Goal: Navigation & Orientation: Find specific page/section

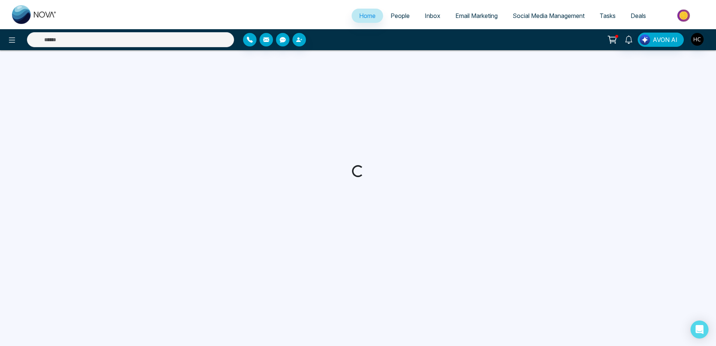
select select "*"
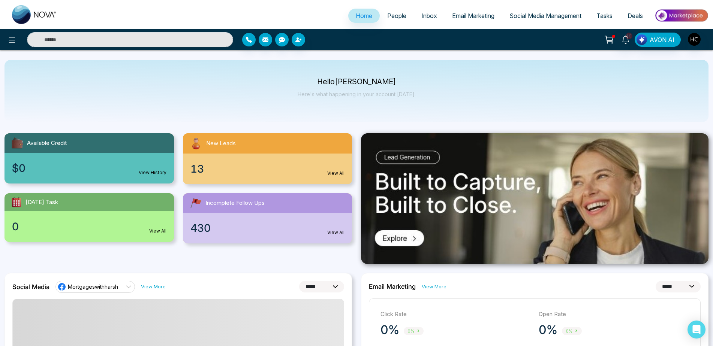
click at [393, 21] on link "People" at bounding box center [397, 16] width 34 height 14
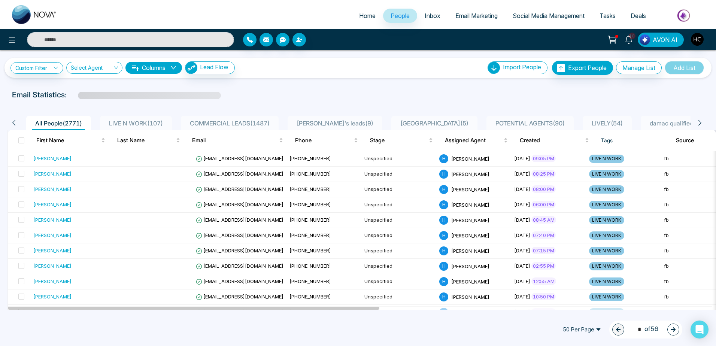
click at [134, 120] on span "LIVE N WORK ( 107 )" at bounding box center [136, 123] width 60 height 7
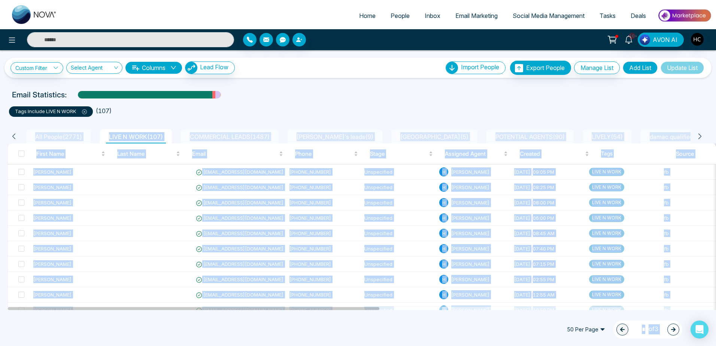
drag, startPoint x: 224, startPoint y: 136, endPoint x: 295, endPoint y: 115, distance: 73.8
click at [296, 115] on body "Home People Inbox Email Marketing Social Media Management Tasks Deals 10+ AVON …" at bounding box center [358, 173] width 716 height 346
drag, startPoint x: 295, startPoint y: 115, endPoint x: 273, endPoint y: 115, distance: 22.5
click at [273, 115] on ul "tags include LIVE N WORK ( 107 )" at bounding box center [358, 109] width 698 height 13
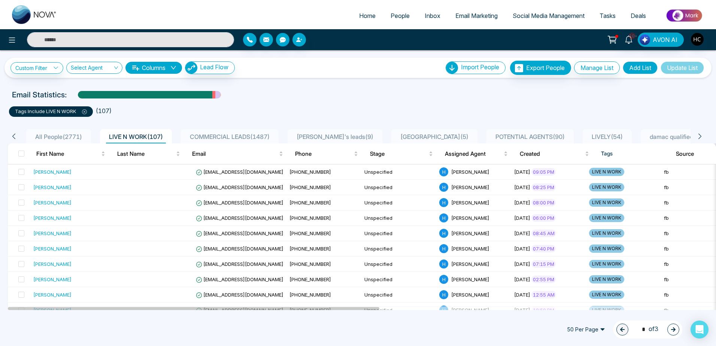
click at [360, 10] on link "Home" at bounding box center [367, 16] width 31 height 14
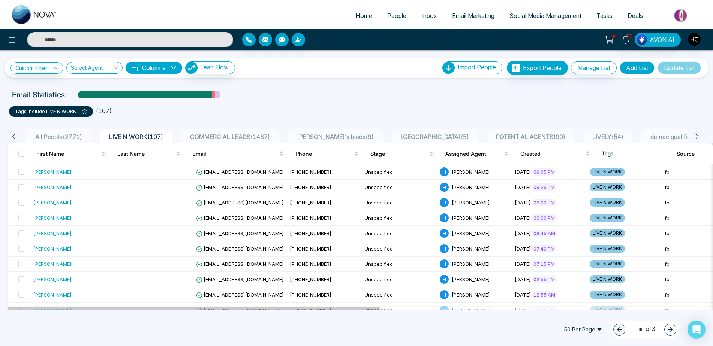
select select "*"
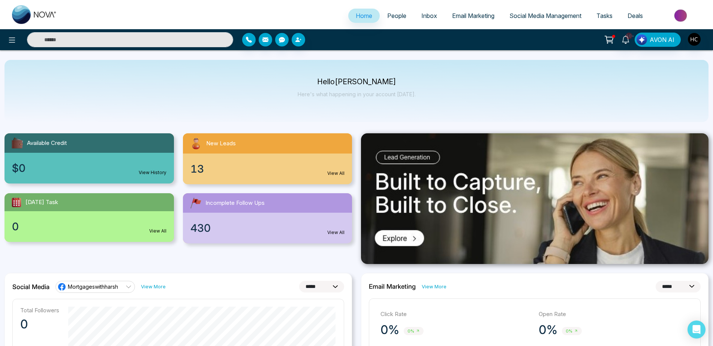
click at [393, 15] on span "People" at bounding box center [396, 15] width 19 height 7
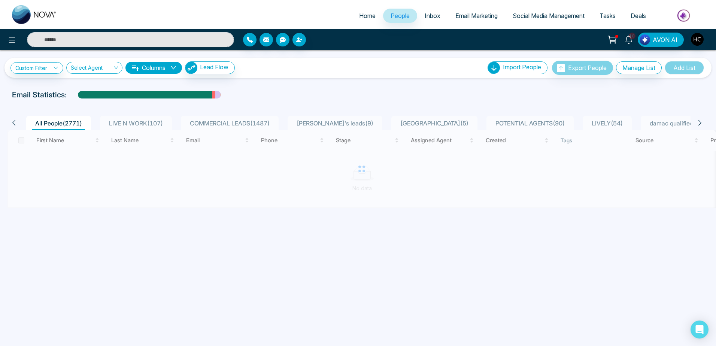
click at [359, 18] on span "Home" at bounding box center [367, 15] width 16 height 7
select select "*"
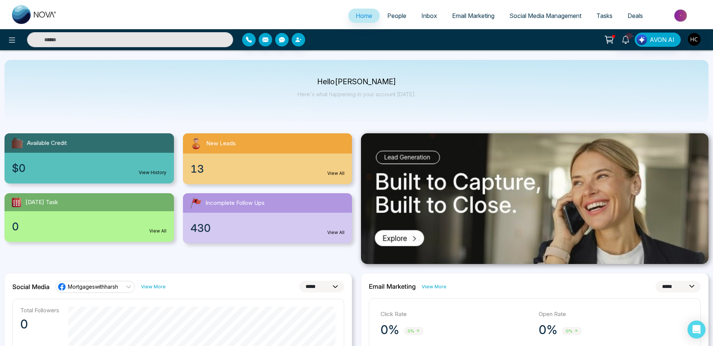
click at [357, 17] on span "Home" at bounding box center [364, 15] width 16 height 7
click at [380, 16] on link "People" at bounding box center [397, 16] width 34 height 14
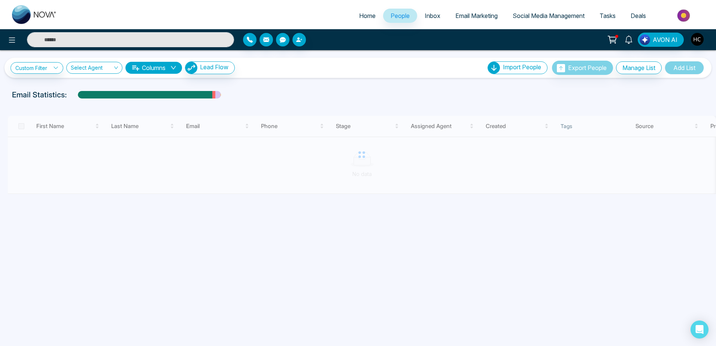
click at [368, 16] on span "Home" at bounding box center [367, 15] width 16 height 7
select select "*"
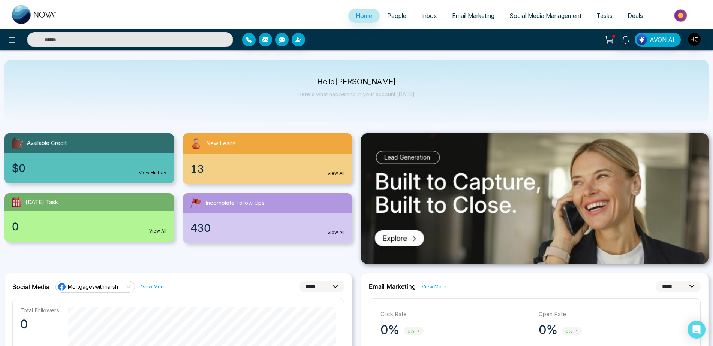
click at [381, 16] on link "People" at bounding box center [397, 16] width 34 height 14
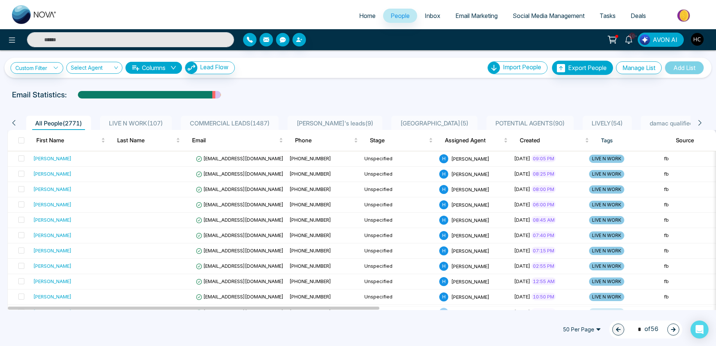
click at [359, 17] on span "Home" at bounding box center [367, 15] width 16 height 7
select select "*"
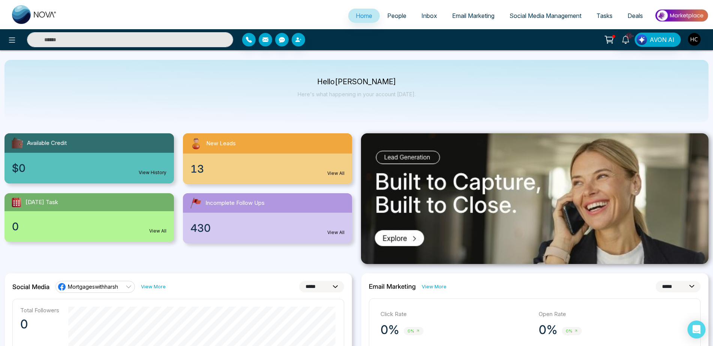
click at [193, 164] on span "13" at bounding box center [196, 169] width 13 height 16
